Goal: Task Accomplishment & Management: Manage account settings

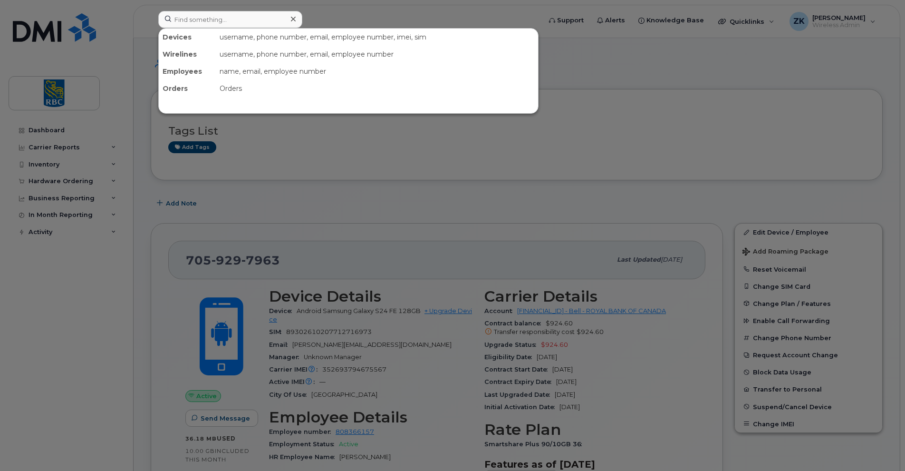
click at [229, 19] on input at bounding box center [230, 19] width 144 height 17
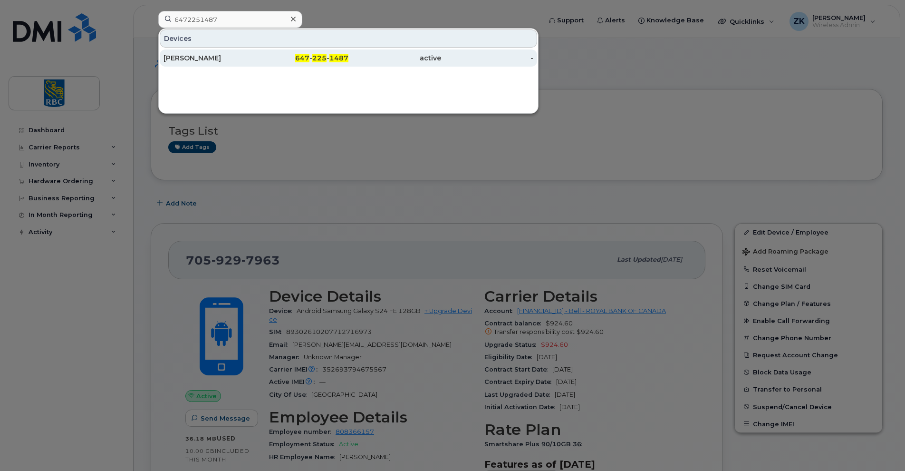
type input "6472251487"
click at [208, 59] on div "[PERSON_NAME]" at bounding box center [210, 58] width 93 height 10
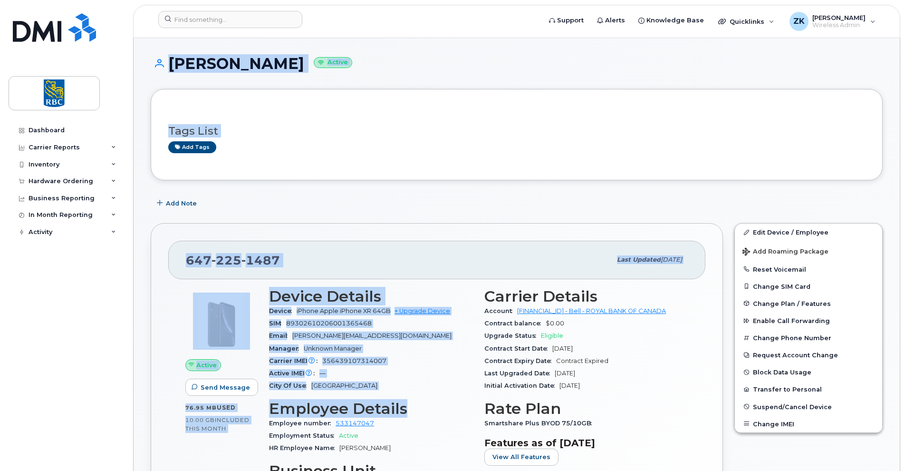
drag, startPoint x: 89, startPoint y: 346, endPoint x: 439, endPoint y: 395, distance: 352.9
